Goal: Task Accomplishment & Management: Use online tool/utility

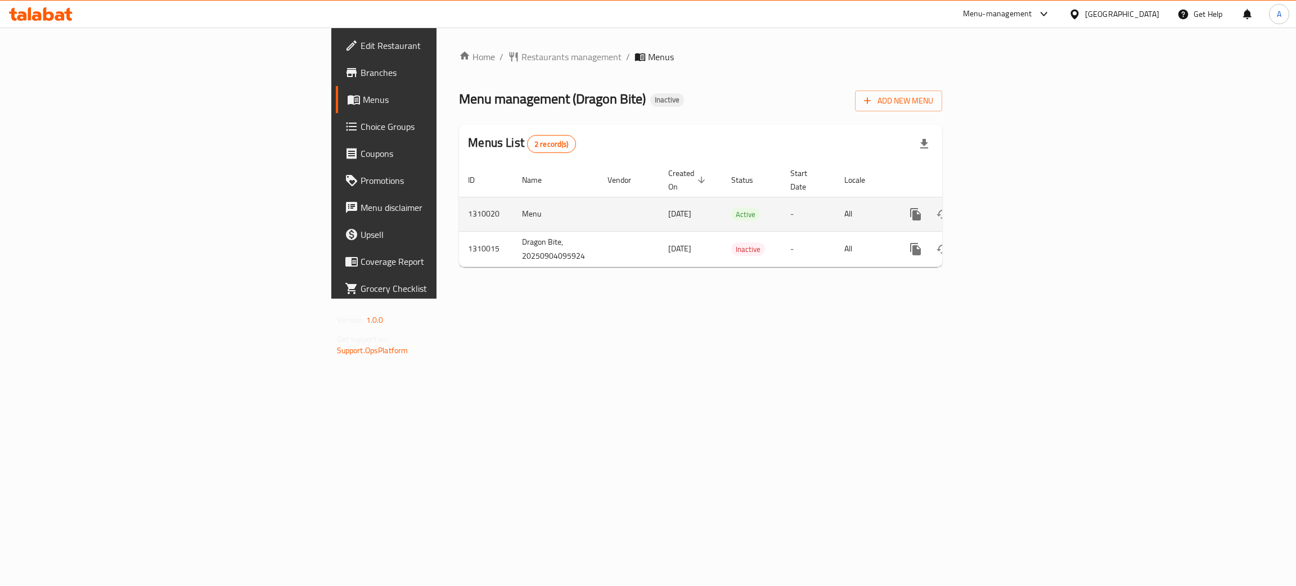
click at [1004, 208] on icon "enhanced table" at bounding box center [997, 215] width 14 height 14
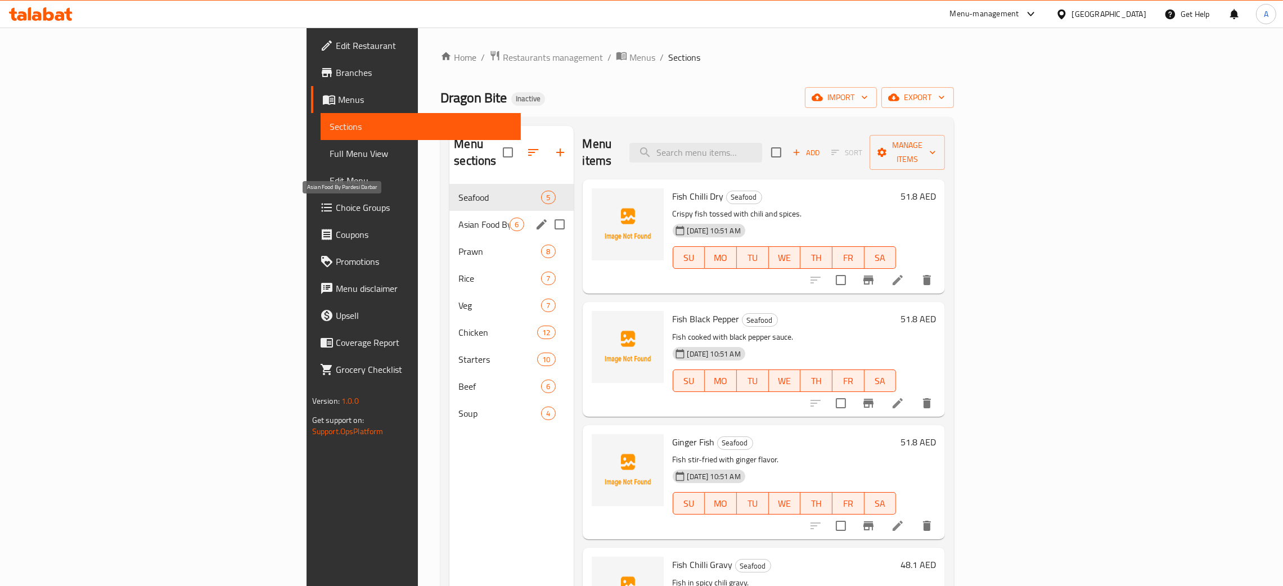
click at [458, 218] on span "Asian Food By Pardesi Darbar" at bounding box center [483, 225] width 51 height 14
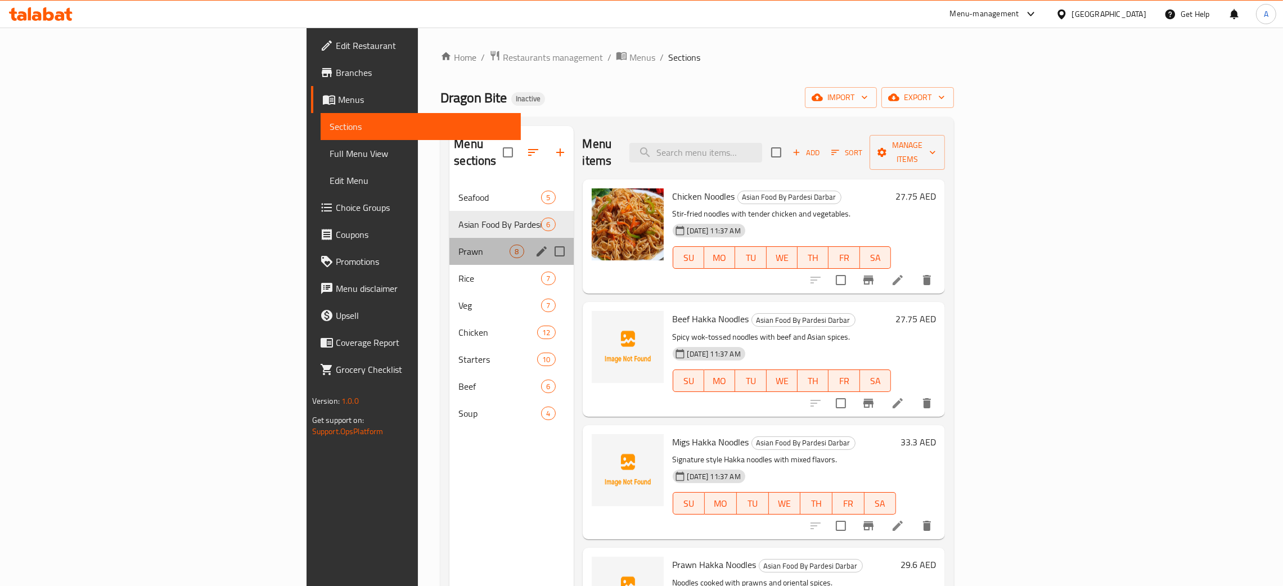
click at [458, 245] on span "Prawn" at bounding box center [483, 252] width 51 height 14
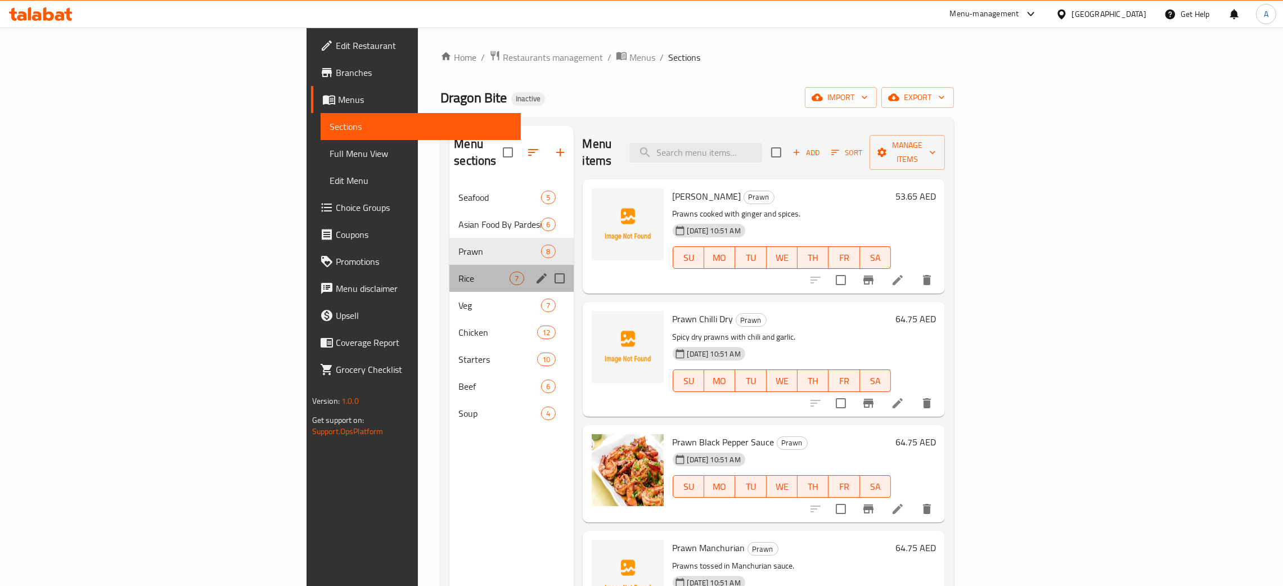
click at [449, 265] on div "Rice 7" at bounding box center [511, 278] width 124 height 27
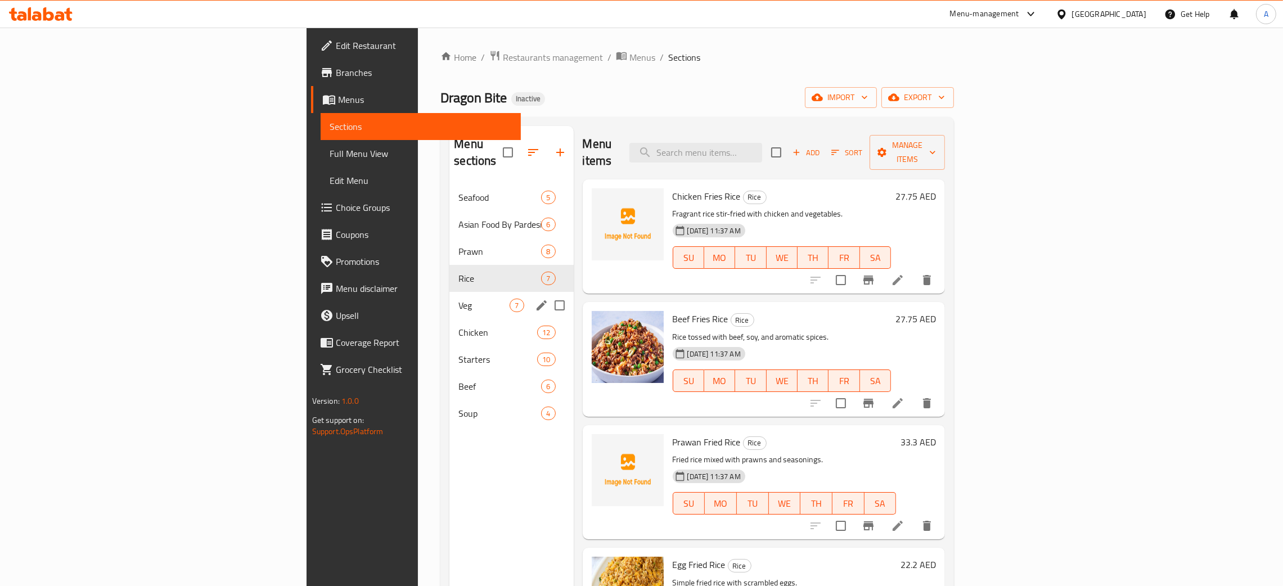
click at [449, 292] on div "Veg 7" at bounding box center [511, 305] width 124 height 27
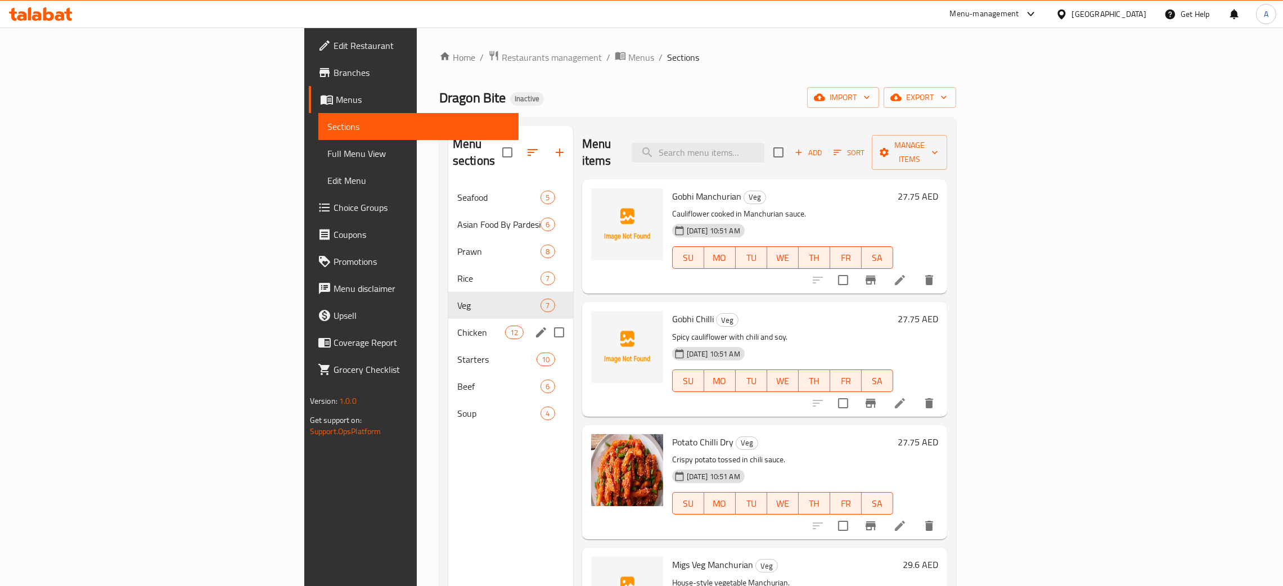
click at [457, 326] on span "Chicken" at bounding box center [481, 333] width 48 height 14
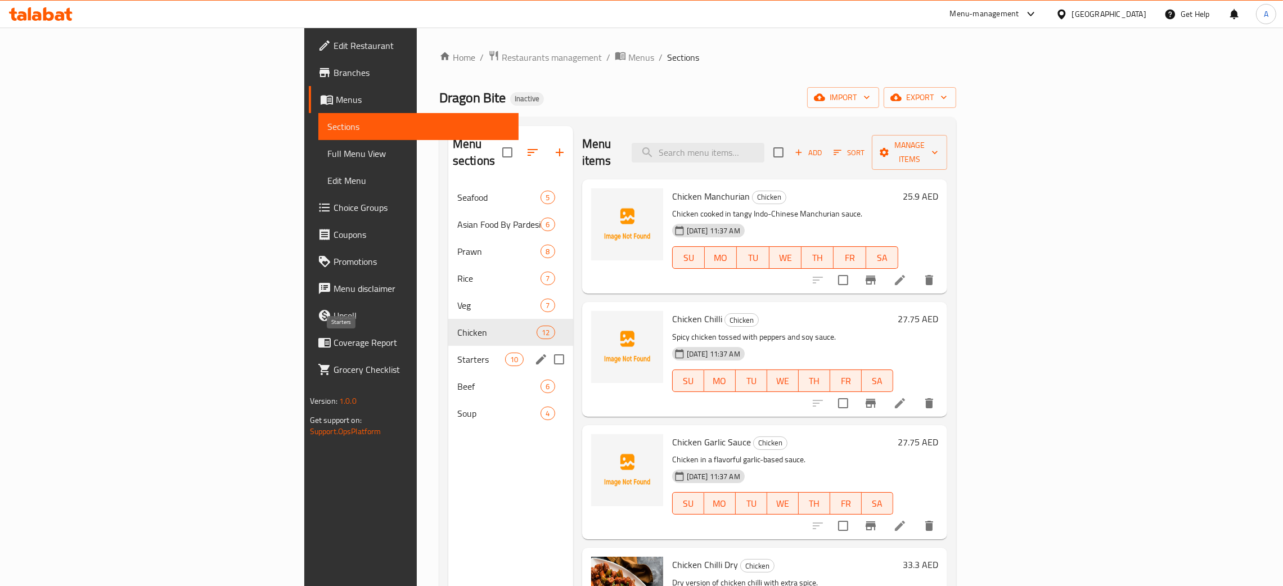
click at [457, 353] on span "Starters" at bounding box center [481, 360] width 48 height 14
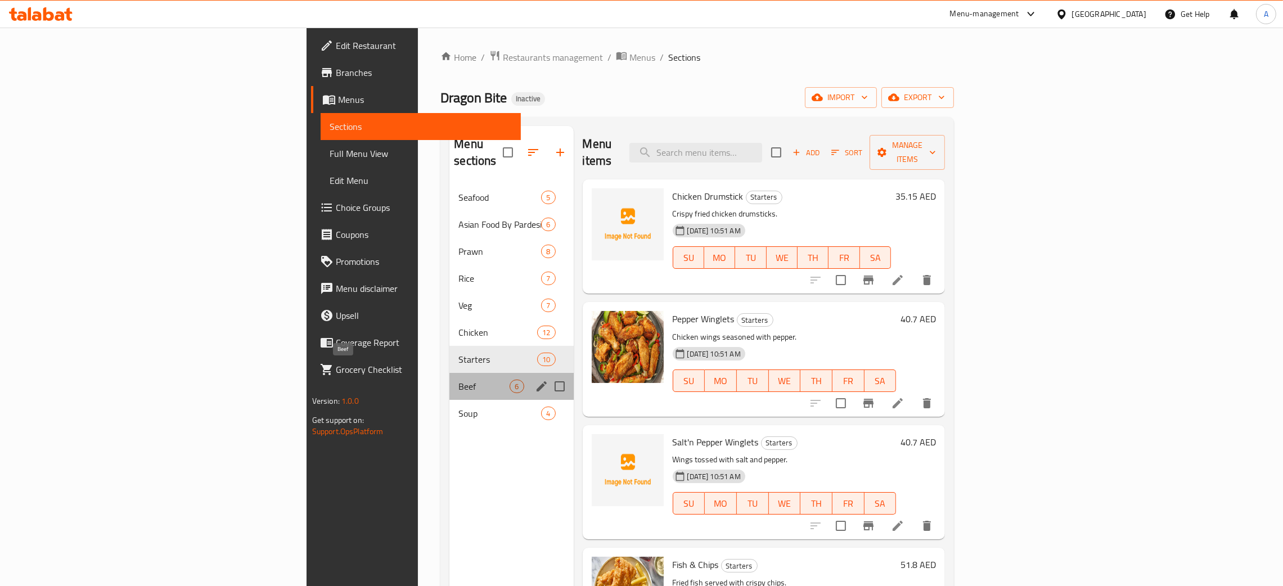
click at [458, 380] on span "Beef" at bounding box center [483, 387] width 51 height 14
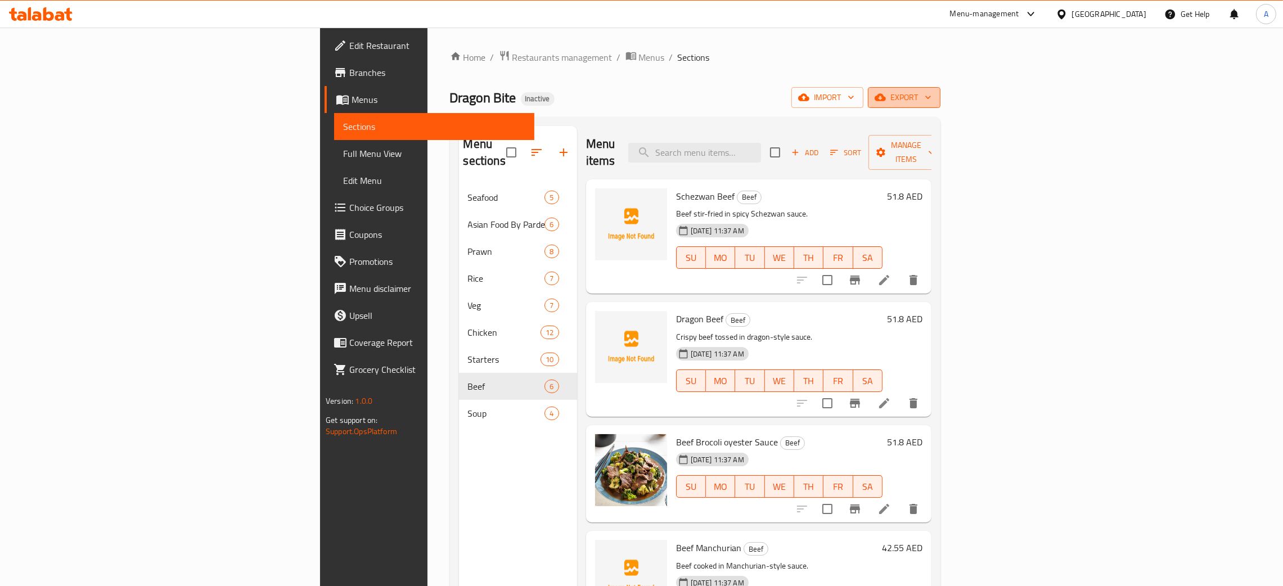
click at [941, 94] on button "export" at bounding box center [904, 97] width 73 height 21
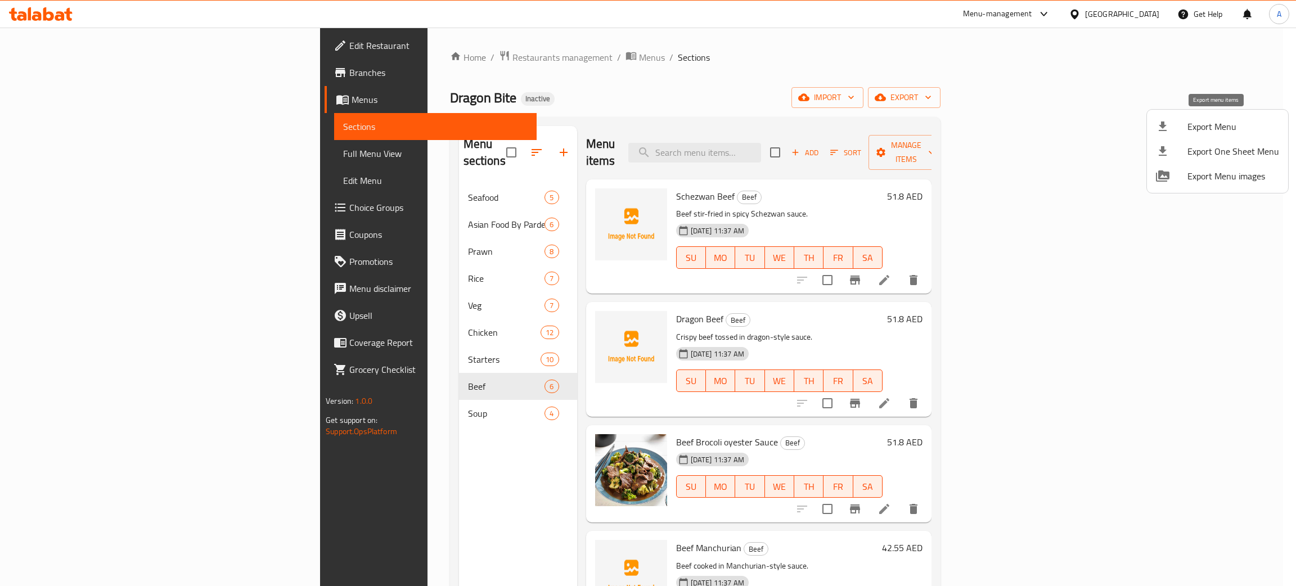
click at [1207, 128] on span "Export Menu" at bounding box center [1233, 127] width 92 height 14
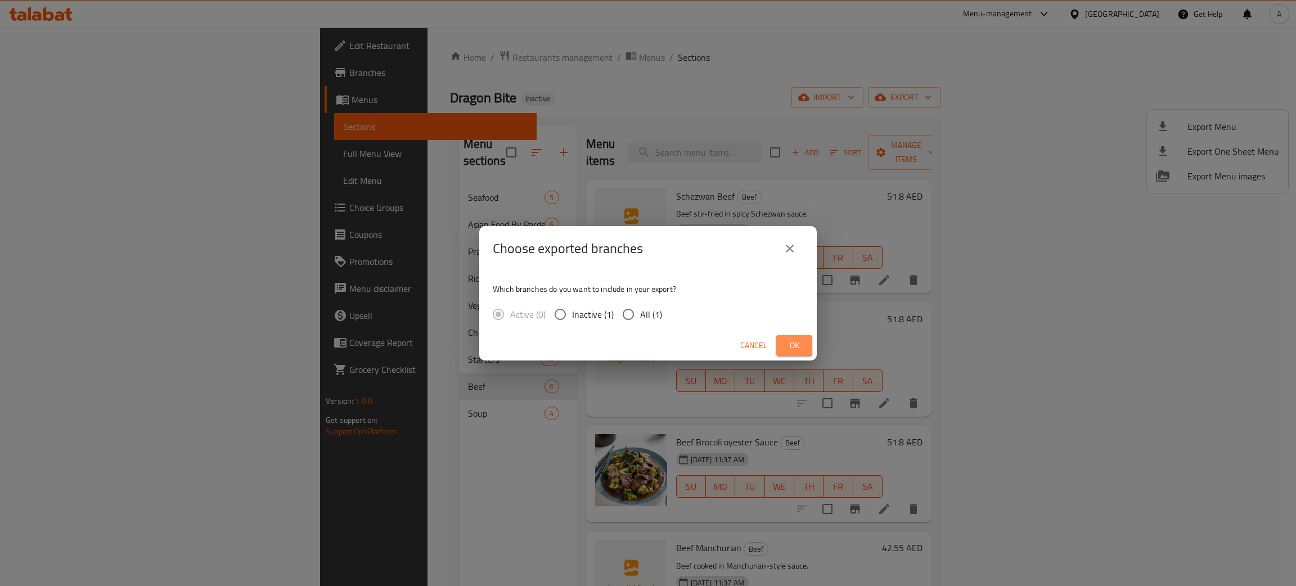
click at [786, 345] on span "Ok" at bounding box center [794, 346] width 18 height 14
